Goal: Transaction & Acquisition: Purchase product/service

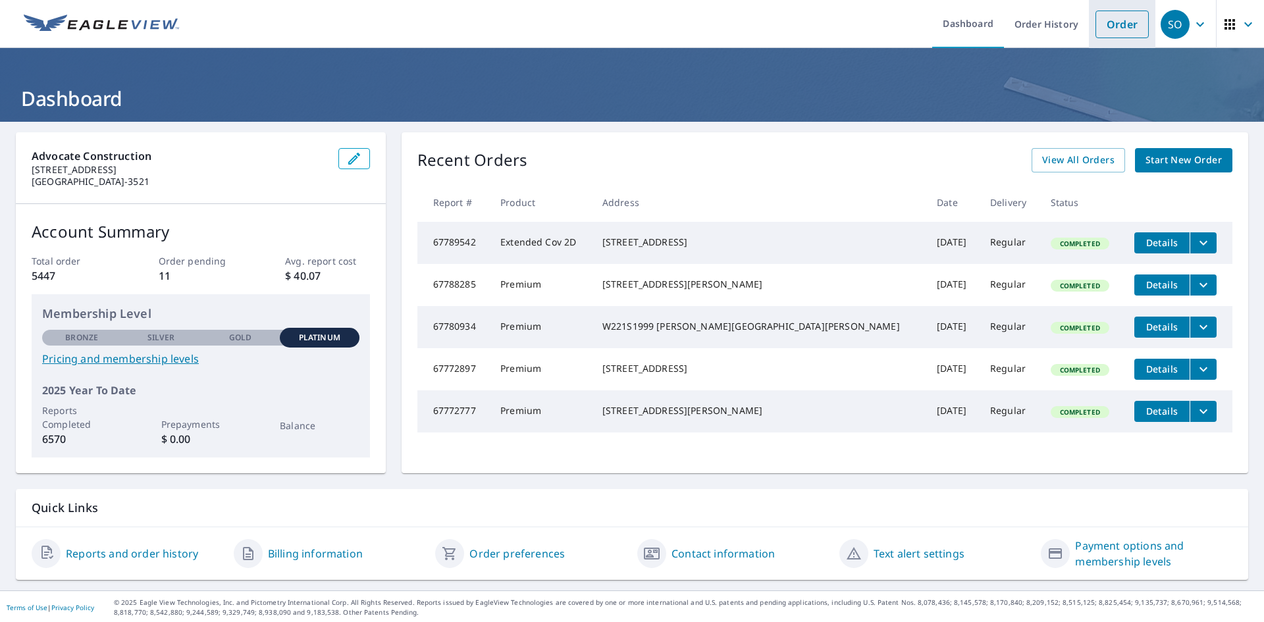
click at [1099, 23] on link "Order" at bounding box center [1121, 25] width 53 height 28
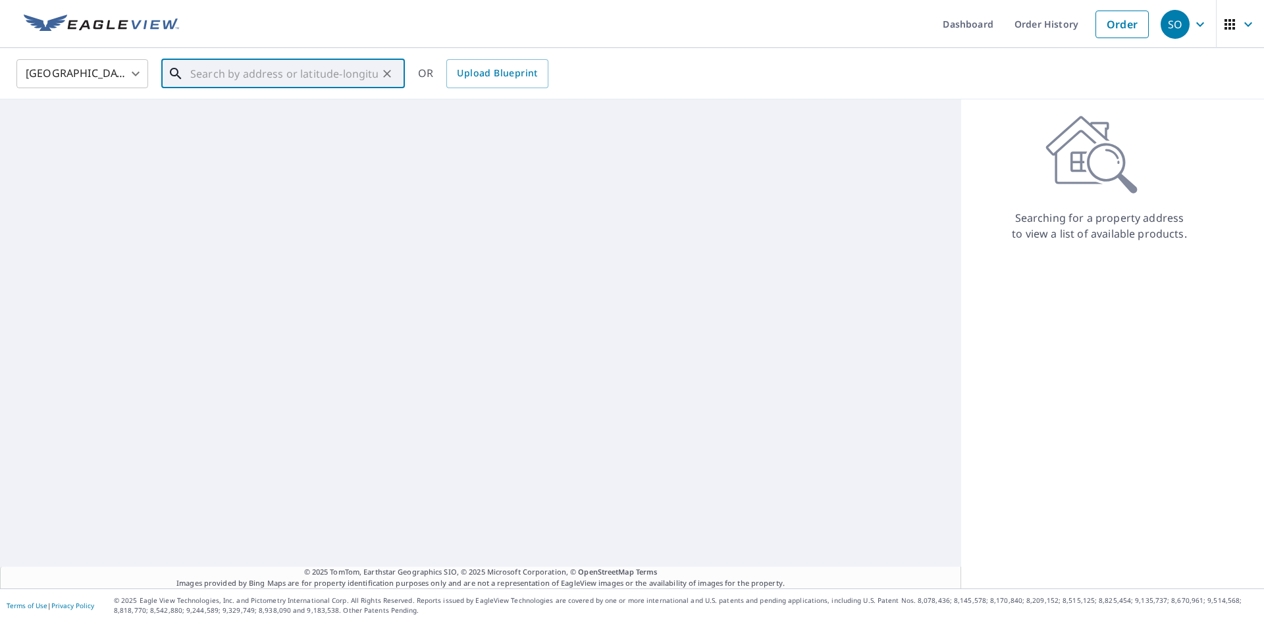
click at [222, 73] on input "text" at bounding box center [284, 73] width 188 height 37
paste input "[STREET_ADDRESS][PERSON_NAME] , [PERSON_NAME], [GEOGRAPHIC_DATA], 53186"
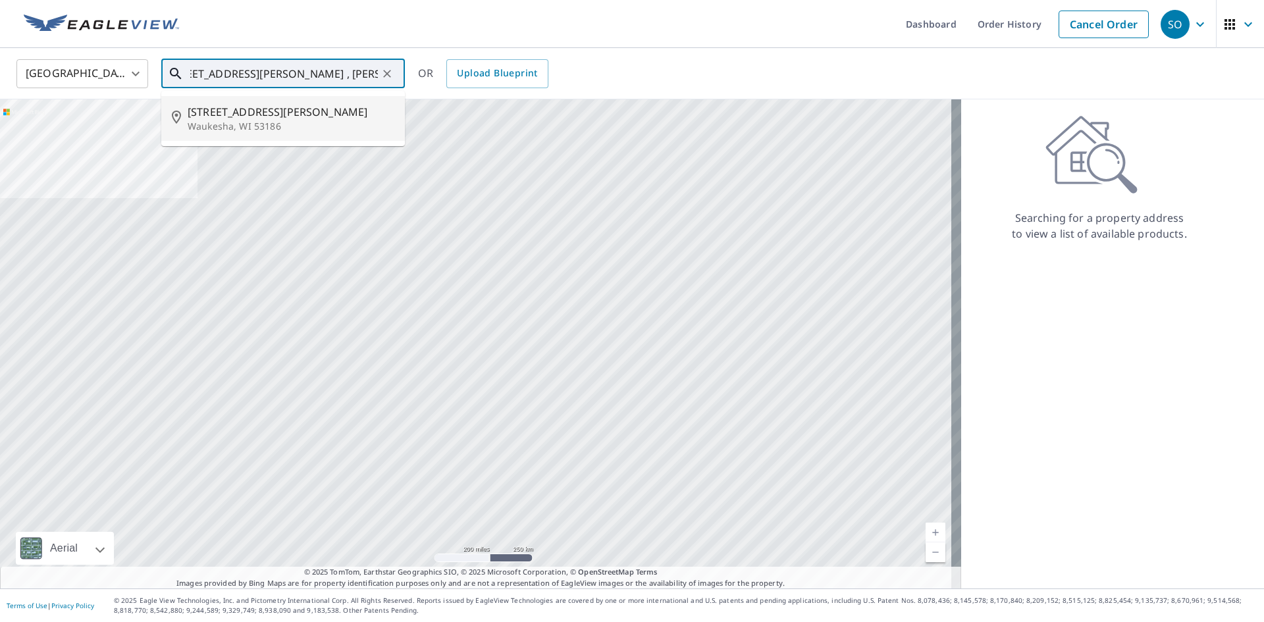
click at [239, 114] on span "[STREET_ADDRESS][PERSON_NAME]" at bounding box center [291, 112] width 207 height 16
type input "[STREET_ADDRESS][PERSON_NAME]"
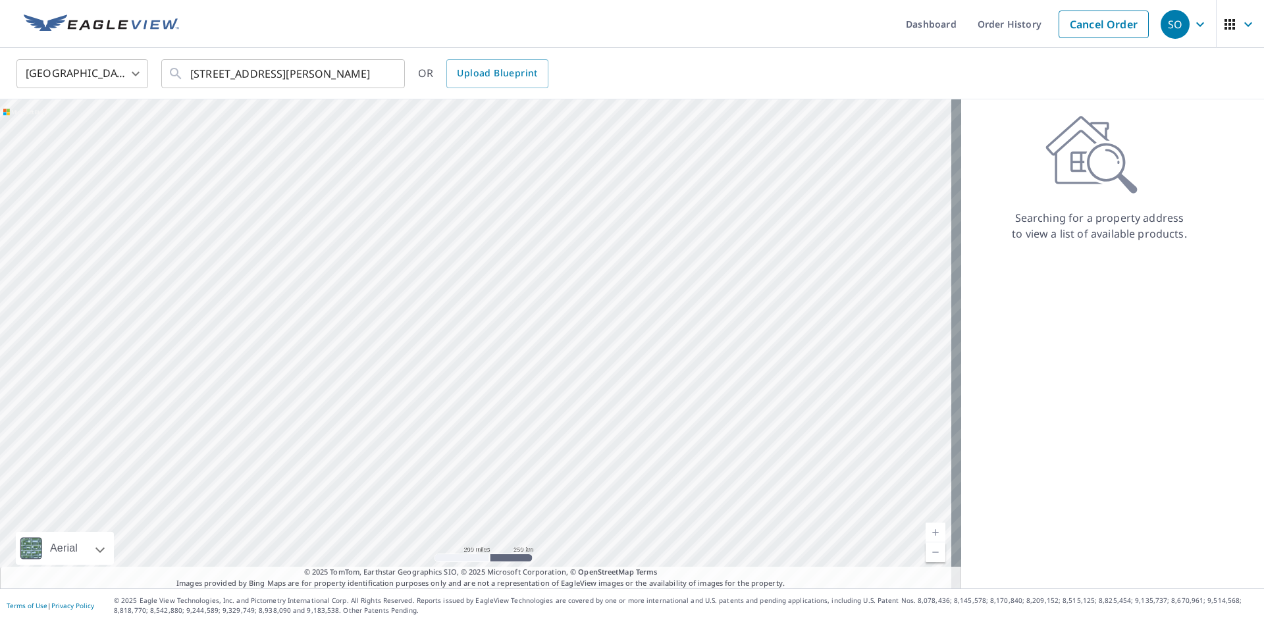
scroll to position [0, 0]
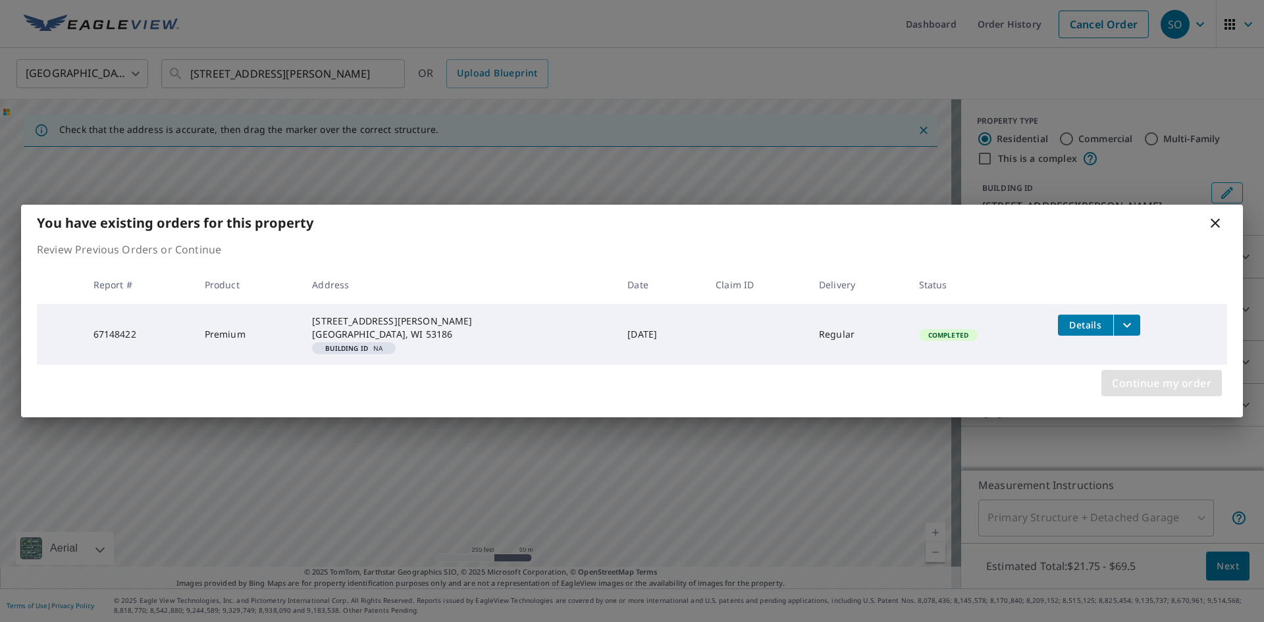
click at [1159, 380] on span "Continue my order" at bounding box center [1161, 383] width 99 height 18
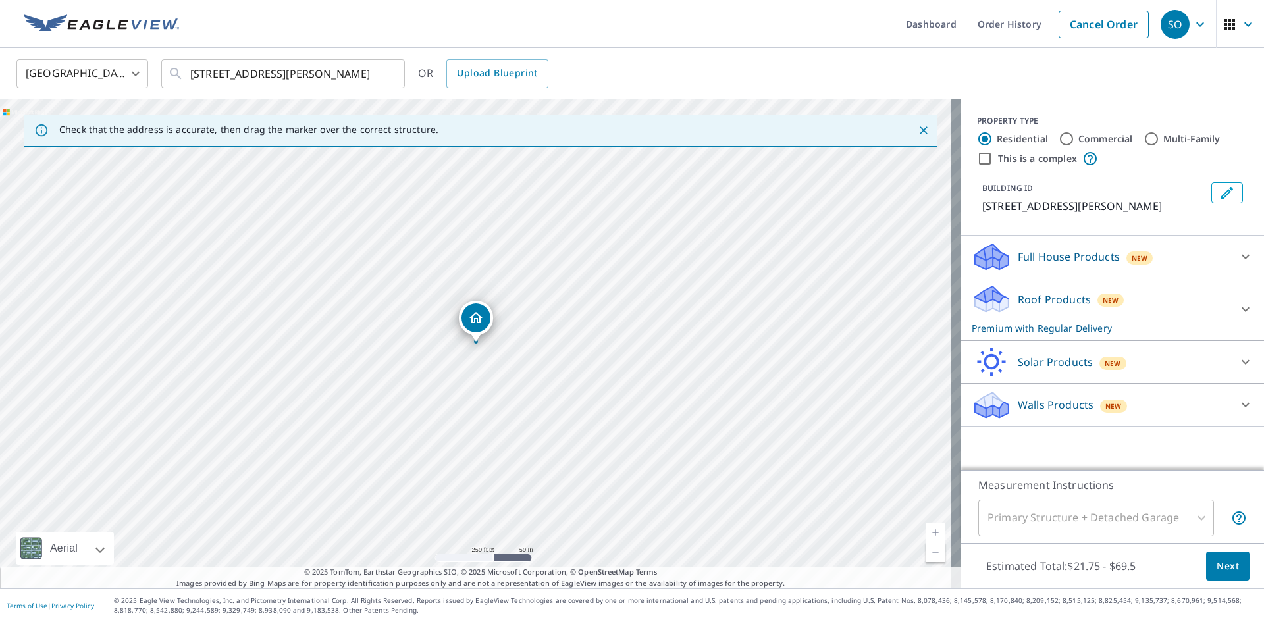
click at [1229, 308] on div at bounding box center [1245, 310] width 32 height 32
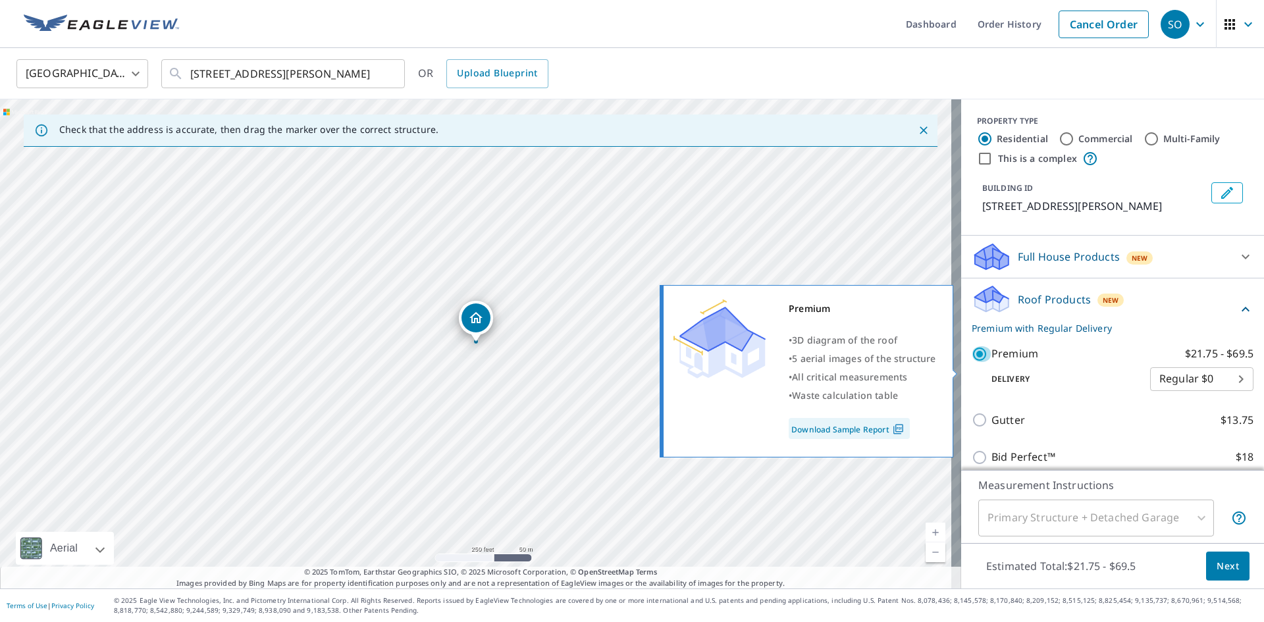
click at [971, 362] on input "Premium $21.75 - $69.5" at bounding box center [981, 354] width 20 height 16
checkbox input "false"
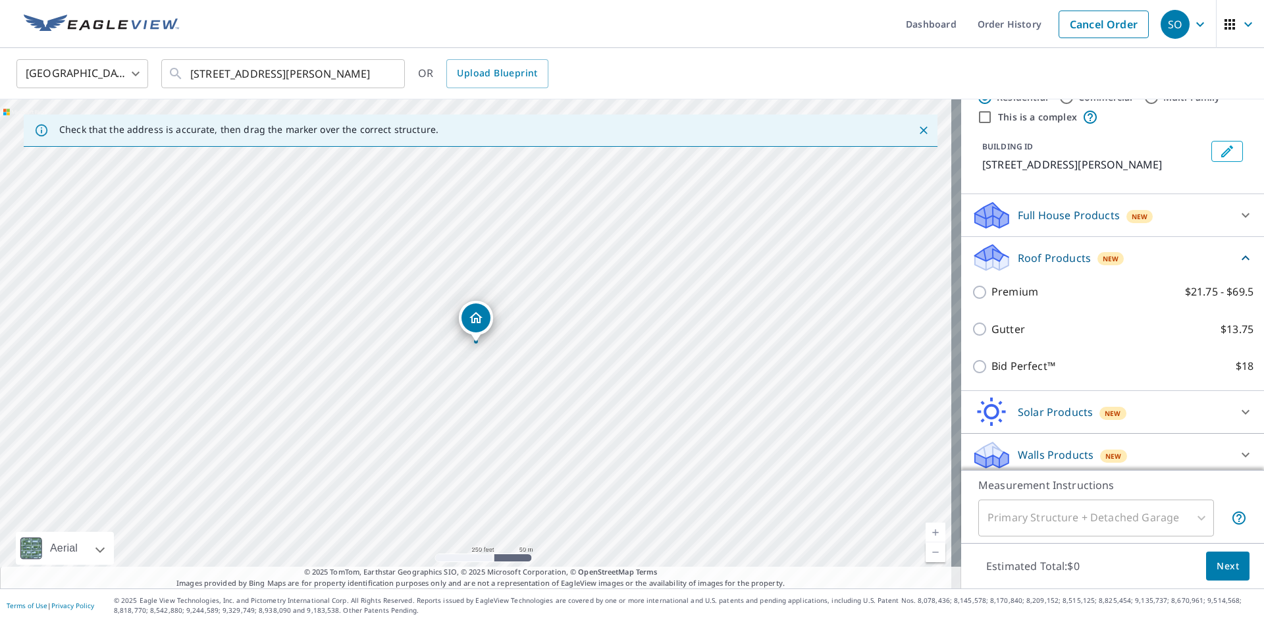
scroll to position [64, 0]
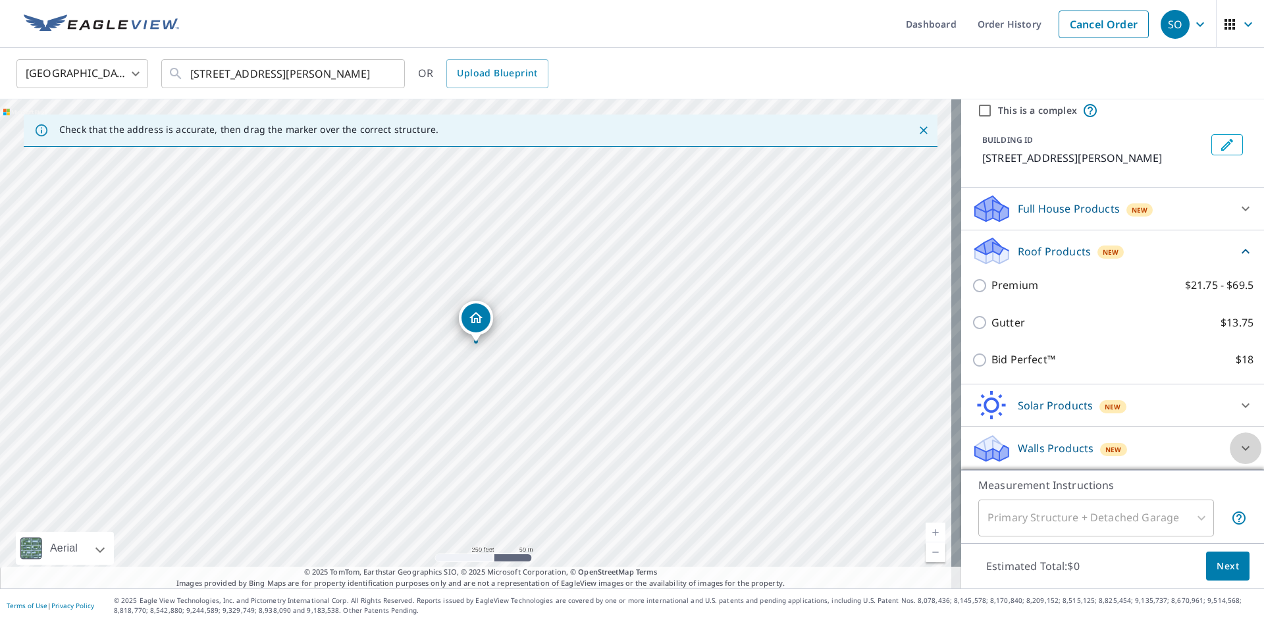
click at [1237, 453] on icon at bounding box center [1245, 448] width 16 height 16
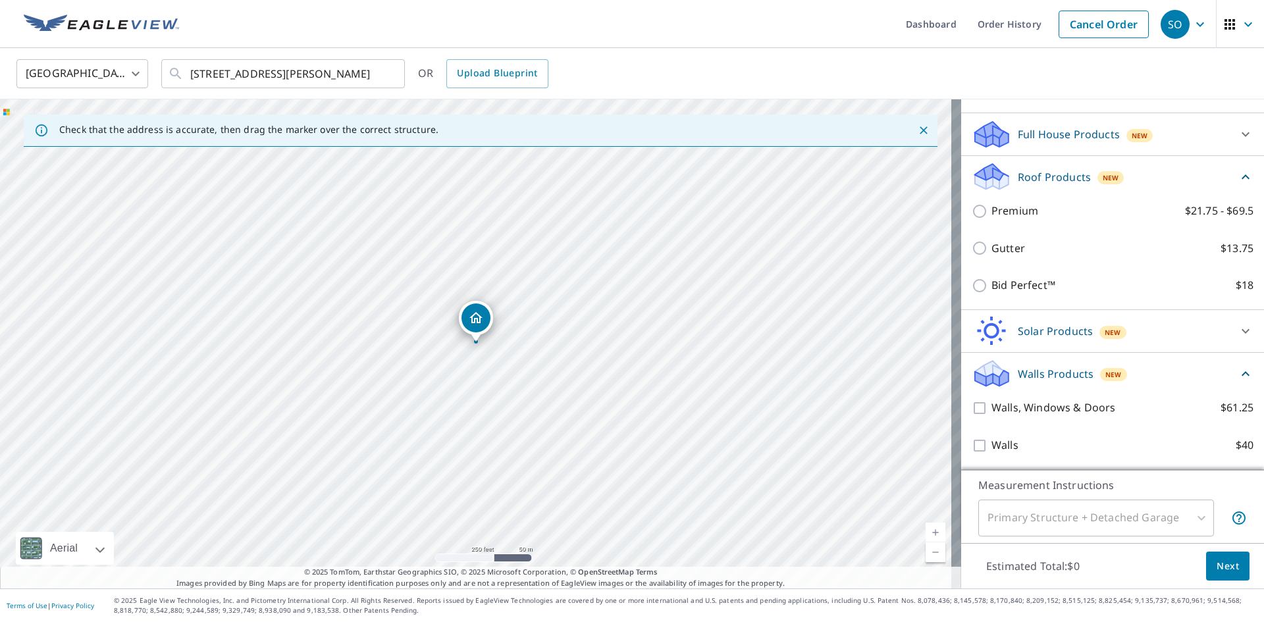
scroll to position [138, 0]
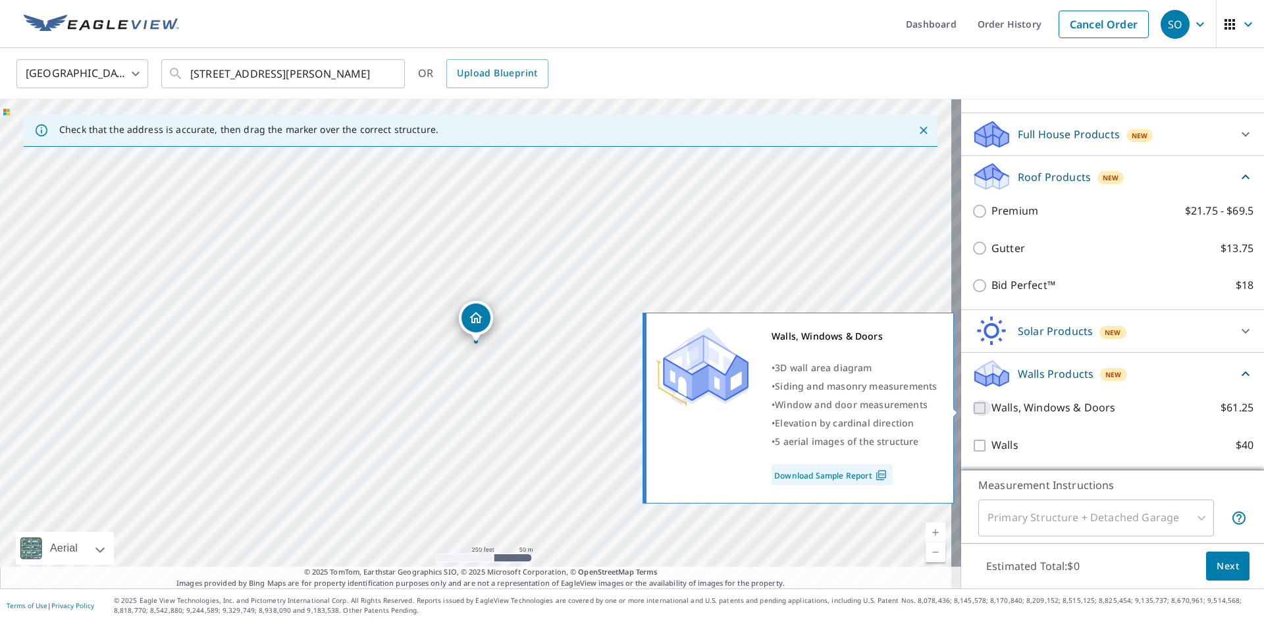
click at [971, 408] on input "Walls, Windows & Doors $61.25" at bounding box center [981, 408] width 20 height 16
checkbox input "true"
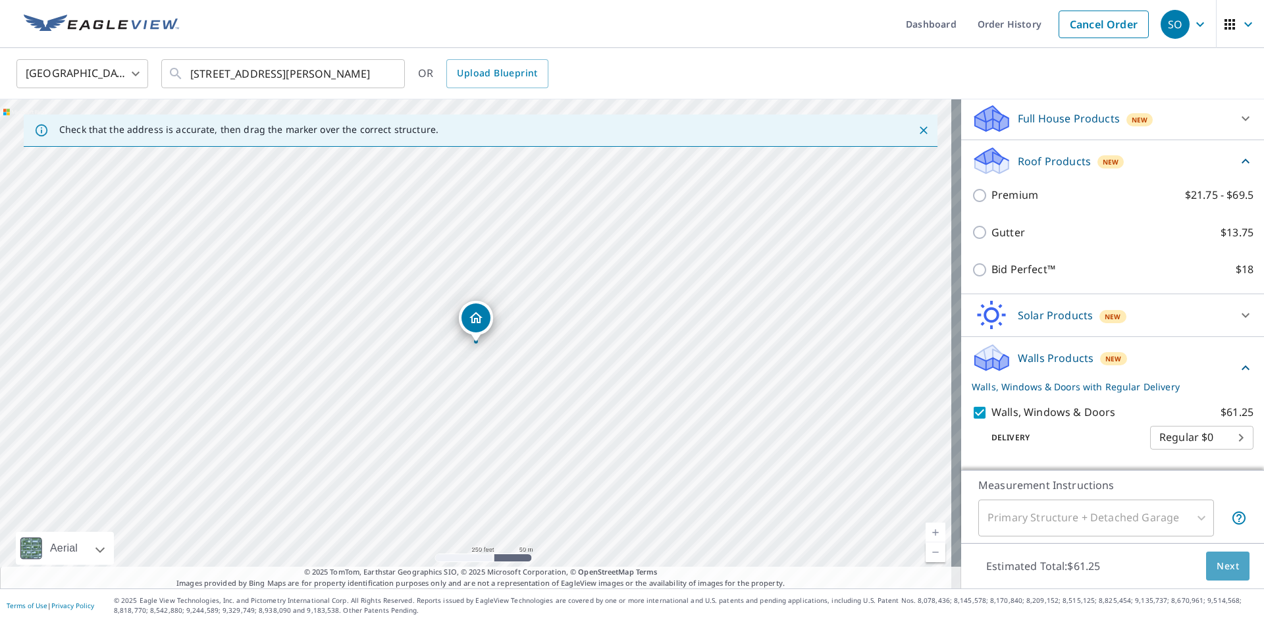
click at [1216, 566] on span "Next" at bounding box center [1227, 566] width 22 height 16
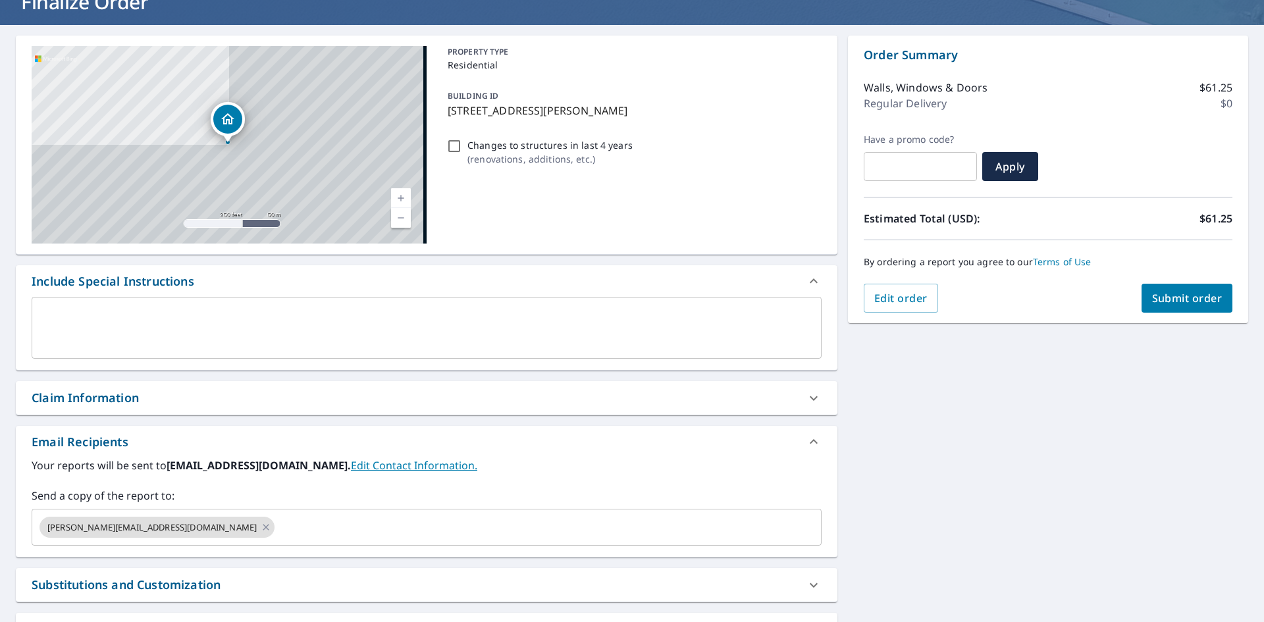
scroll to position [207, 0]
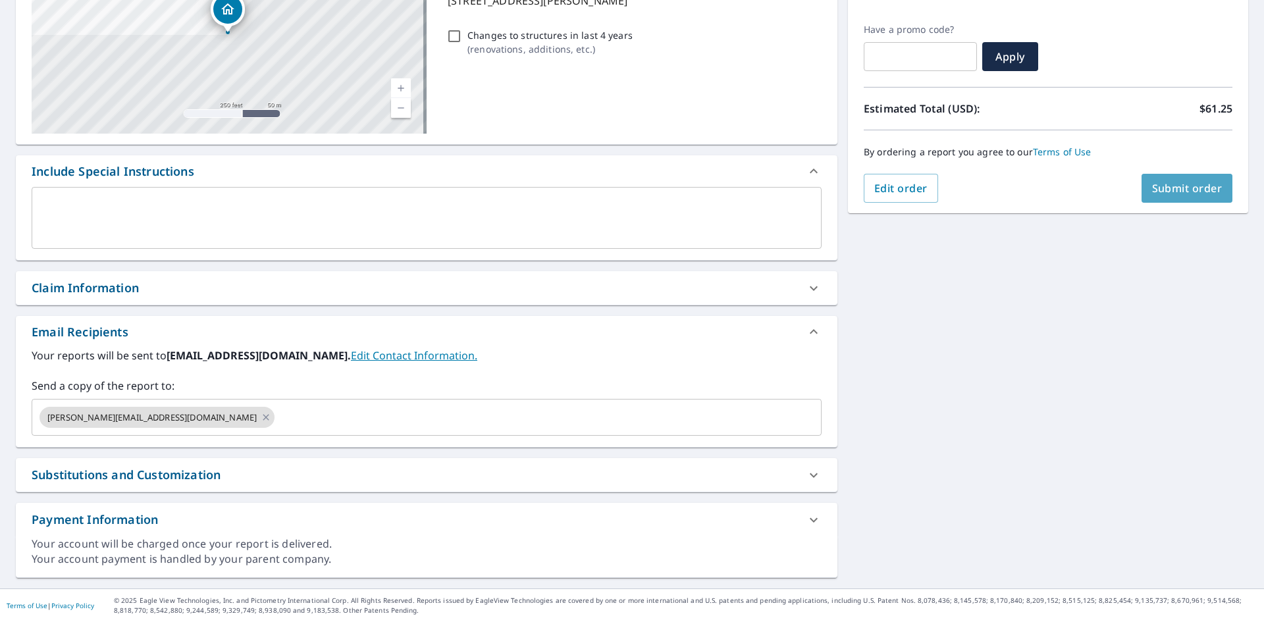
click at [1179, 184] on span "Submit order" at bounding box center [1187, 188] width 70 height 14
checkbox input "true"
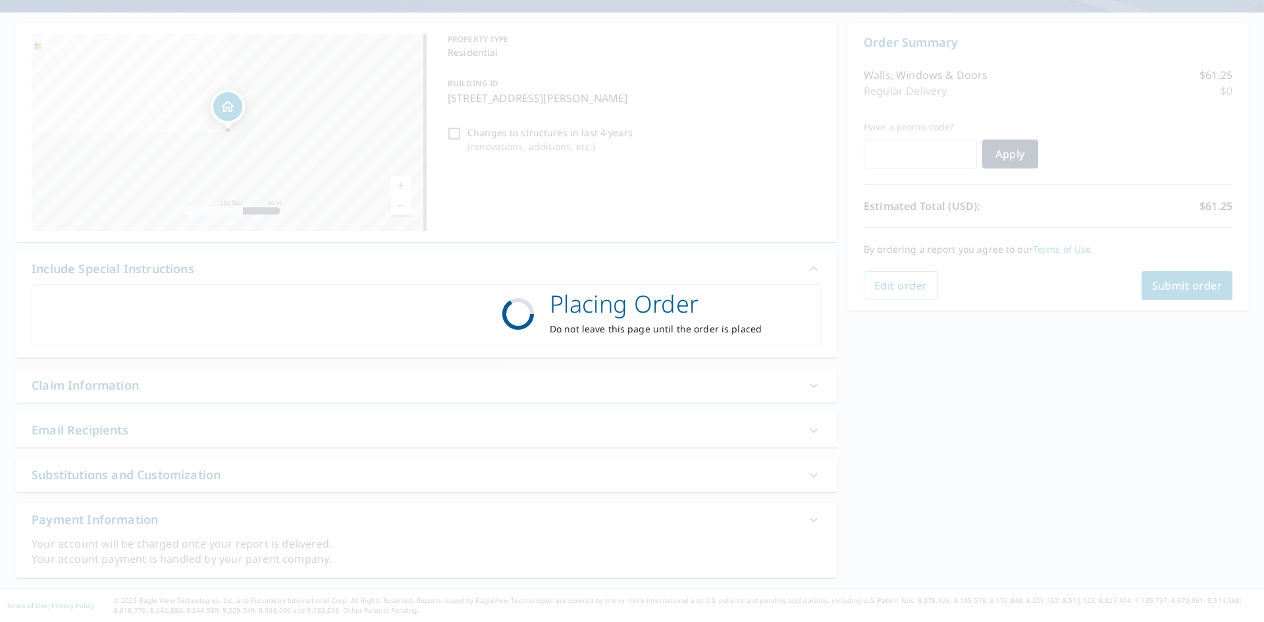
scroll to position [109, 0]
